Goal: Navigation & Orientation: Find specific page/section

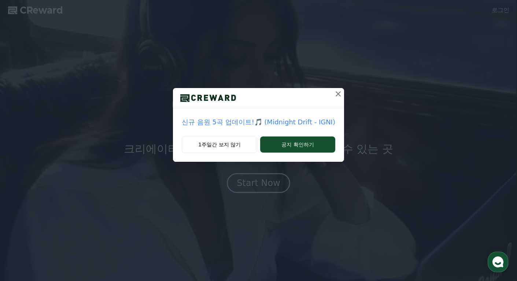
click at [339, 91] on icon at bounding box center [338, 93] width 9 height 9
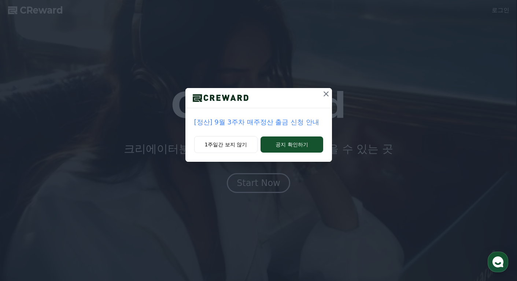
click at [329, 94] on icon at bounding box center [326, 93] width 9 height 9
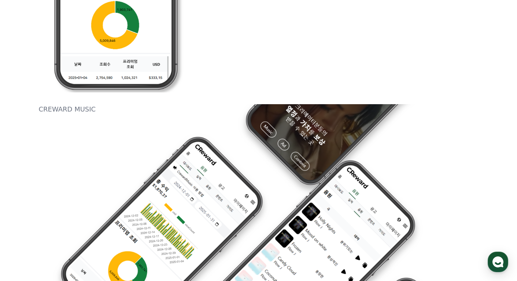
scroll to position [733, 0]
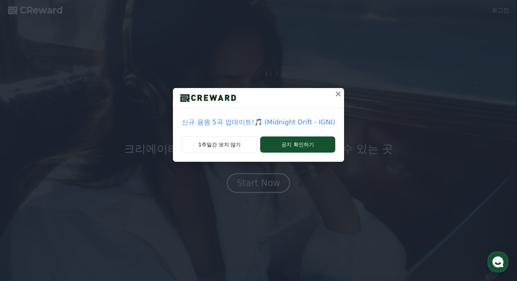
click at [336, 95] on icon at bounding box center [338, 93] width 5 height 5
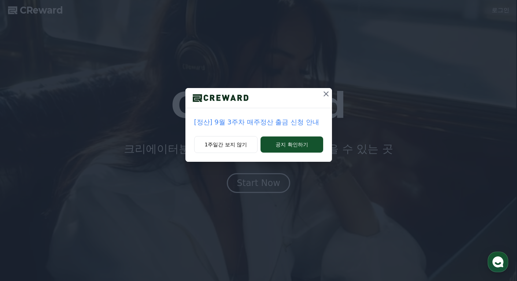
click at [336, 95] on div "[정산] 9월 3주차 매주정산 출금 신청 안내 1주일간 보지 않기 공지 확인하기" at bounding box center [258, 86] width 517 height 173
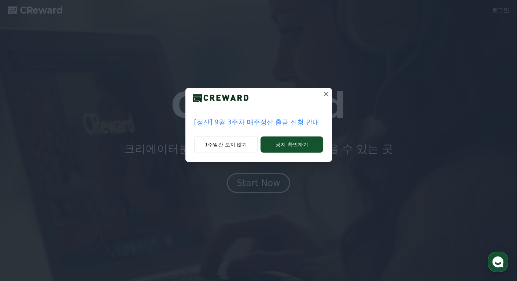
click at [327, 95] on icon at bounding box center [325, 93] width 5 height 5
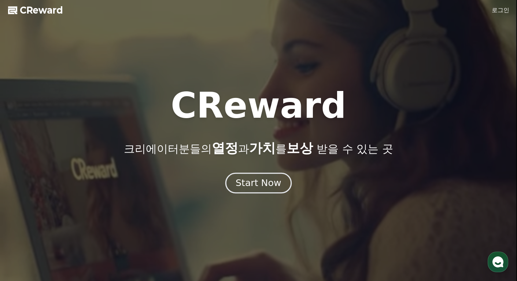
click at [266, 185] on div "Start Now" at bounding box center [258, 183] width 45 height 12
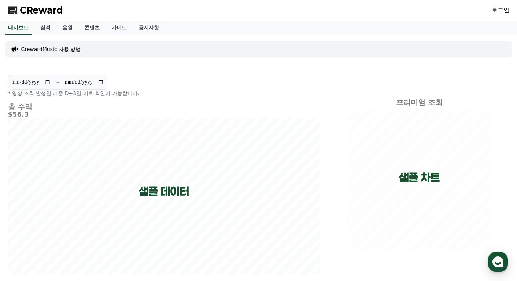
click at [47, 7] on span "CReward" at bounding box center [41, 10] width 43 height 12
